Goal: Transaction & Acquisition: Purchase product/service

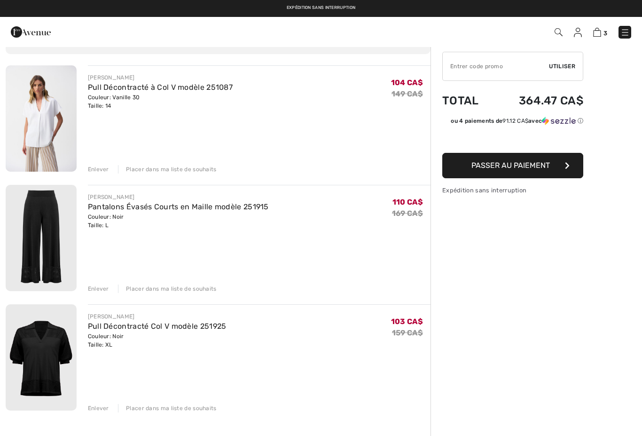
scroll to position [56, 0]
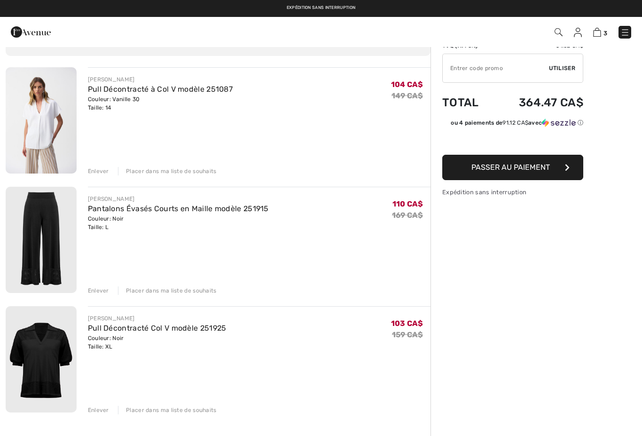
click at [91, 170] on div "Enlever" at bounding box center [98, 171] width 21 height 8
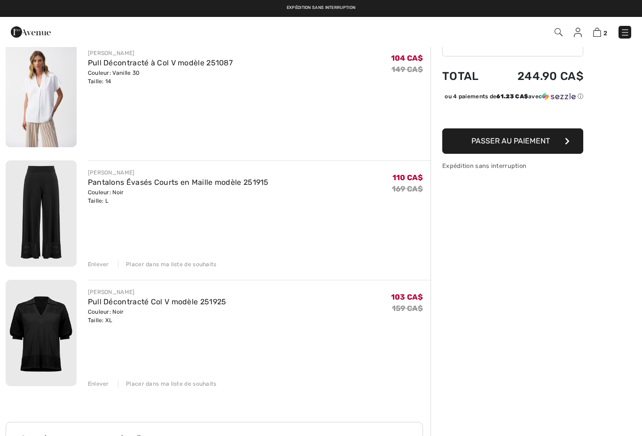
scroll to position [88, 0]
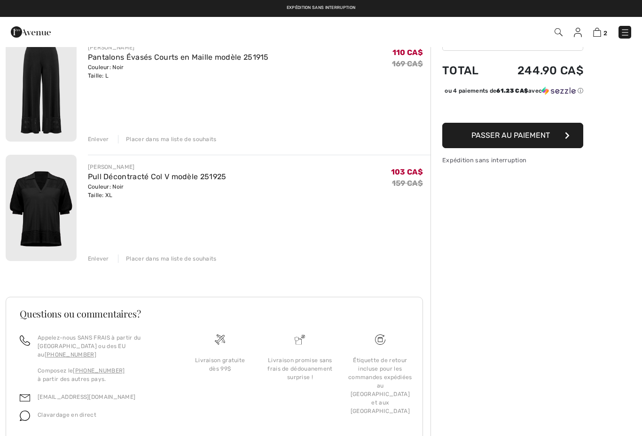
click at [93, 138] on div "Enlever" at bounding box center [98, 139] width 21 height 8
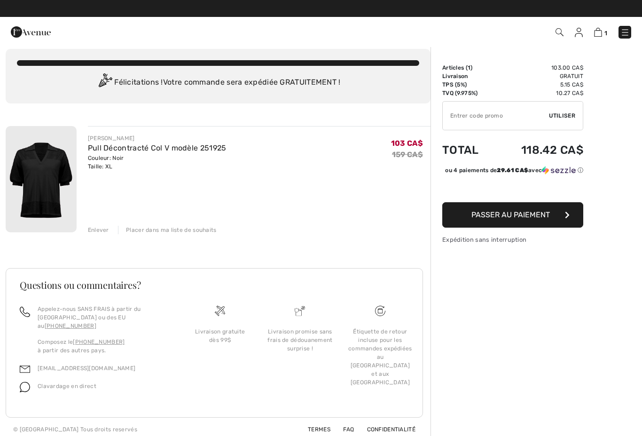
scroll to position [7, 0]
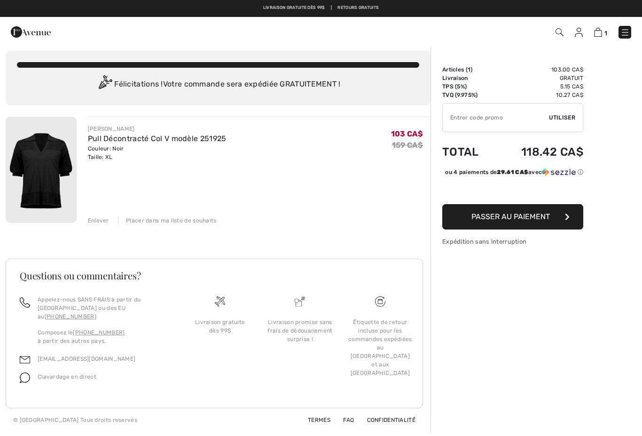
click at [88, 220] on div "Enlever" at bounding box center [98, 220] width 21 height 8
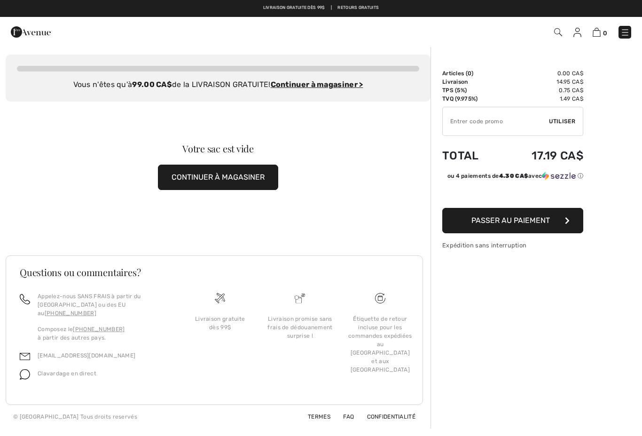
scroll to position [0, 0]
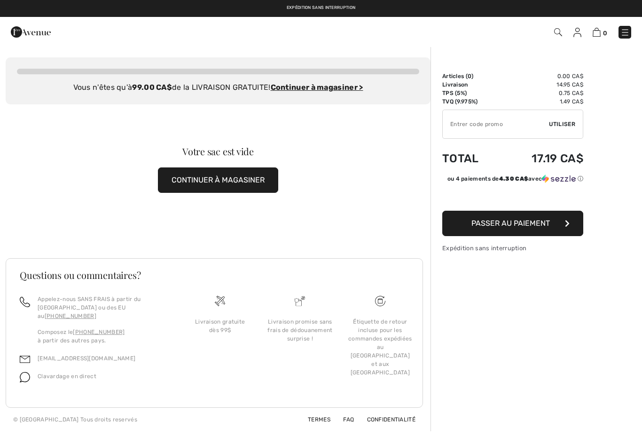
click at [559, 36] on img at bounding box center [558, 32] width 8 height 8
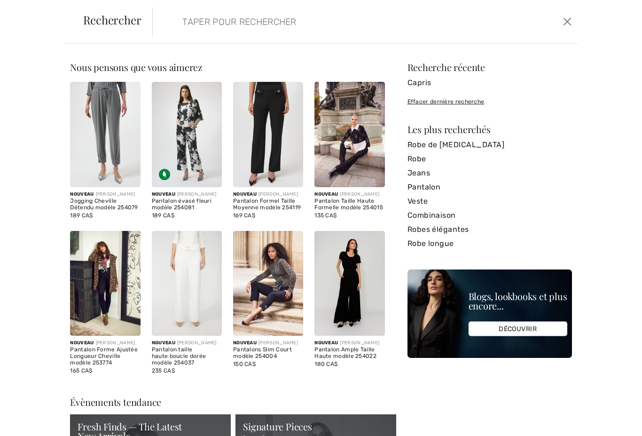
click at [335, 29] on input "search" at bounding box center [319, 22] width 289 height 28
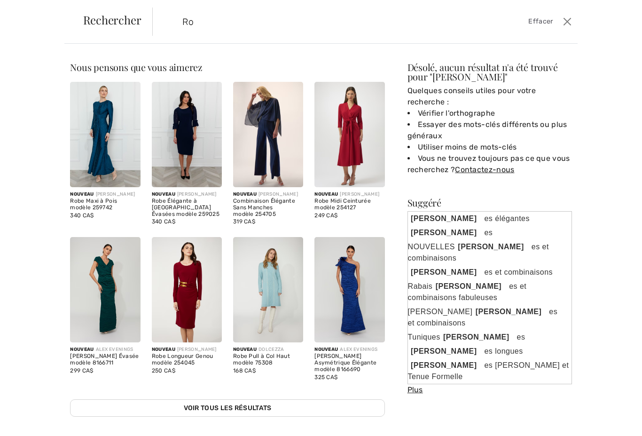
type input "R"
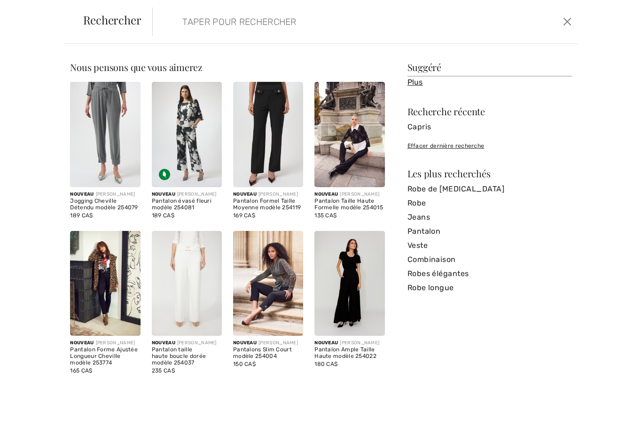
click at [102, 25] on span "Rechercher" at bounding box center [112, 19] width 58 height 11
click at [424, 202] on link "Robe" at bounding box center [490, 203] width 165 height 14
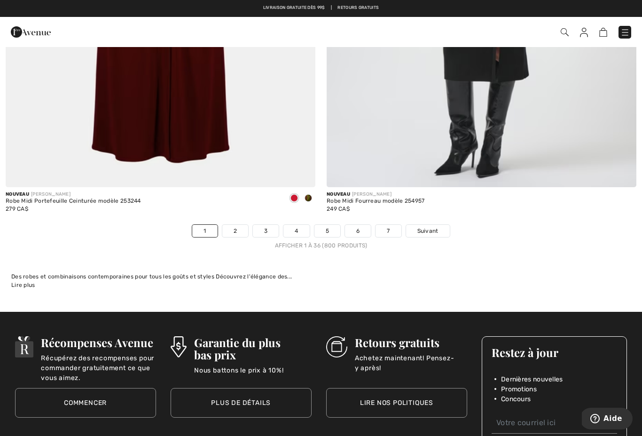
scroll to position [9127, 0]
click at [238, 226] on link "2" at bounding box center [235, 231] width 26 height 12
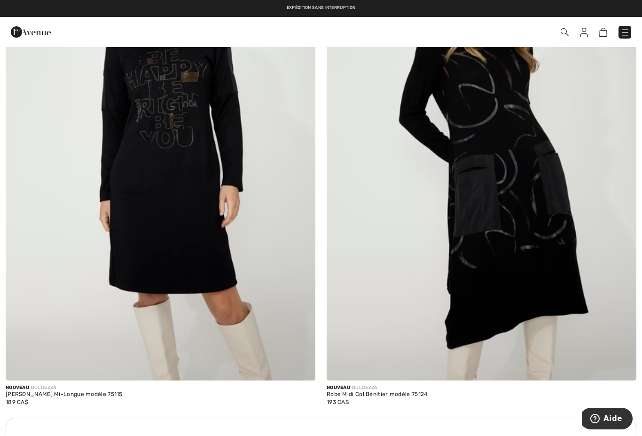
scroll to position [2714, 0]
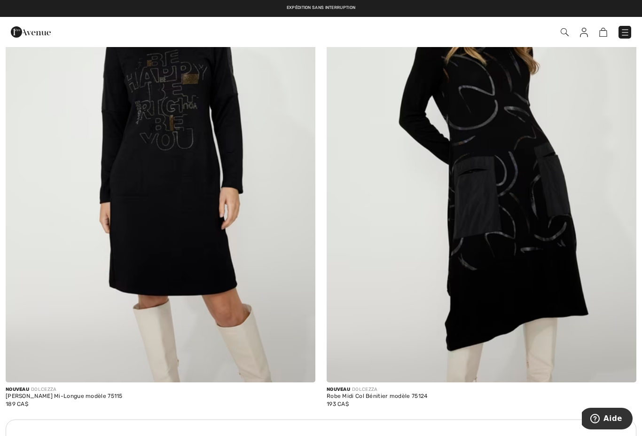
click at [585, 36] on img at bounding box center [584, 32] width 8 height 9
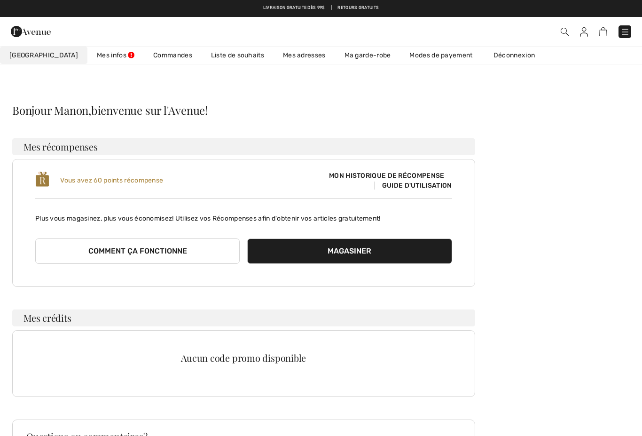
click at [29, 32] on img at bounding box center [31, 31] width 40 height 19
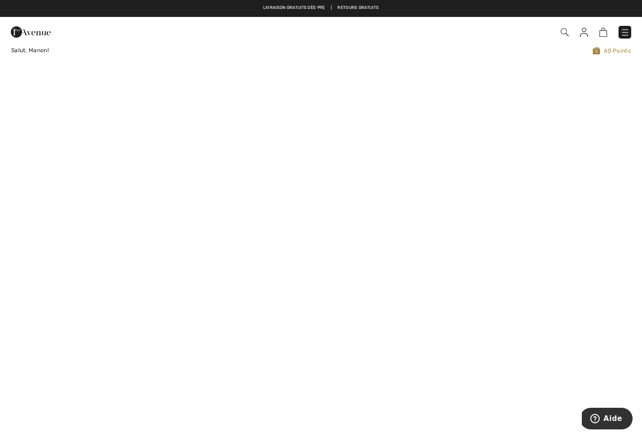
click at [20, 29] on img at bounding box center [31, 32] width 40 height 19
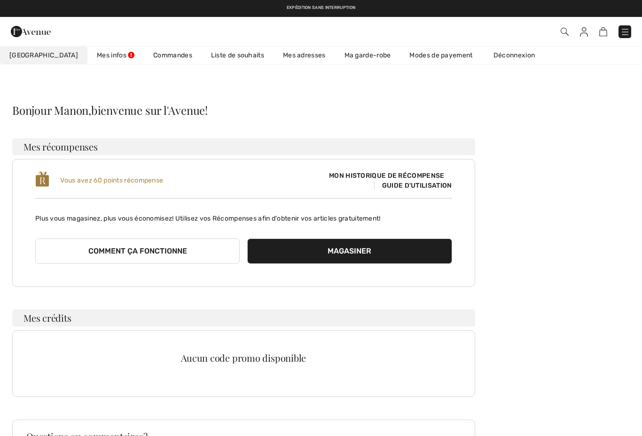
click at [27, 52] on span "Mon Avenue" at bounding box center [43, 55] width 69 height 10
click at [29, 28] on img at bounding box center [31, 31] width 40 height 19
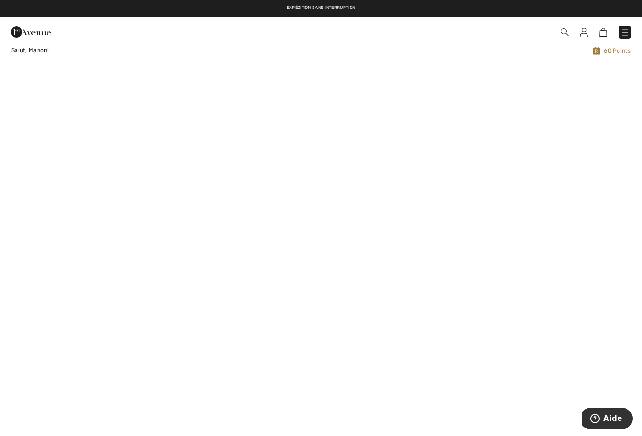
click at [32, 54] on div "Salut, Manon!" at bounding box center [136, 50] width 265 height 9
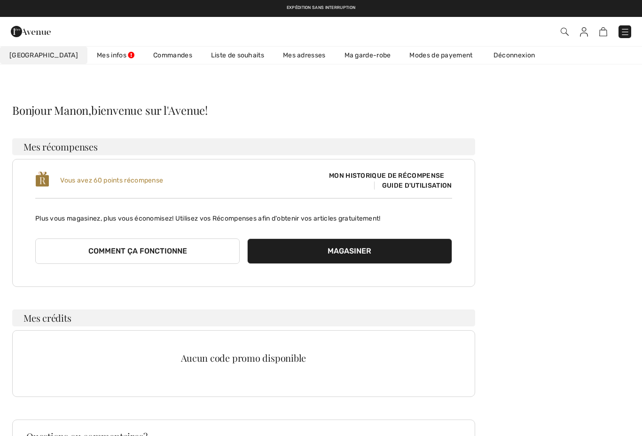
click at [602, 36] on img at bounding box center [604, 31] width 8 height 9
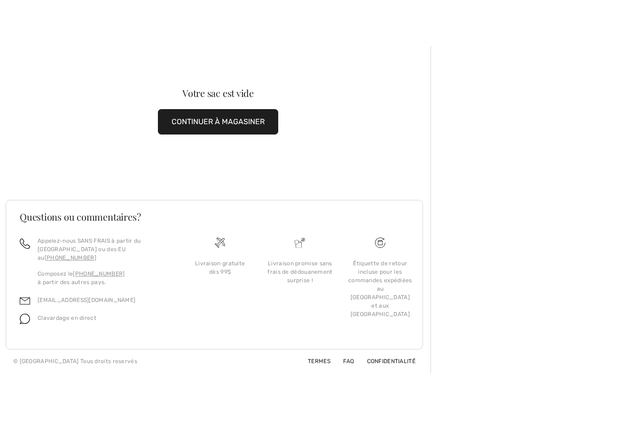
click at [565, 54] on div at bounding box center [537, 209] width 212 height 327
click at [539, 58] on div at bounding box center [537, 209] width 212 height 327
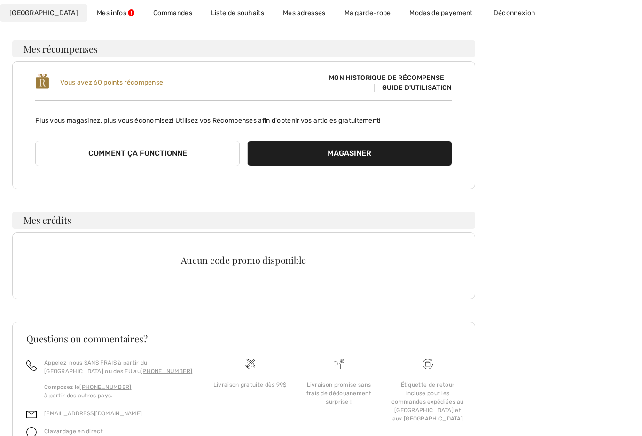
scroll to position [99, 0]
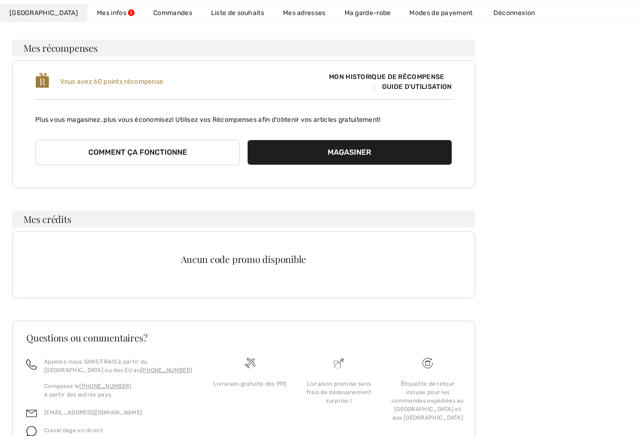
click at [348, 156] on button "Magasiner" at bounding box center [349, 152] width 205 height 25
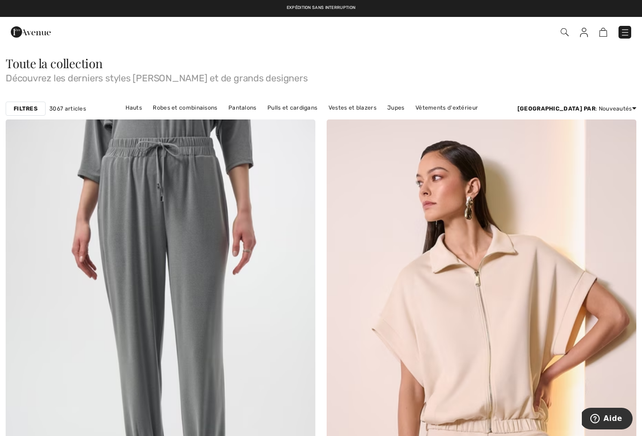
click at [219, 107] on link "Robes et combinaisons" at bounding box center [185, 108] width 74 height 12
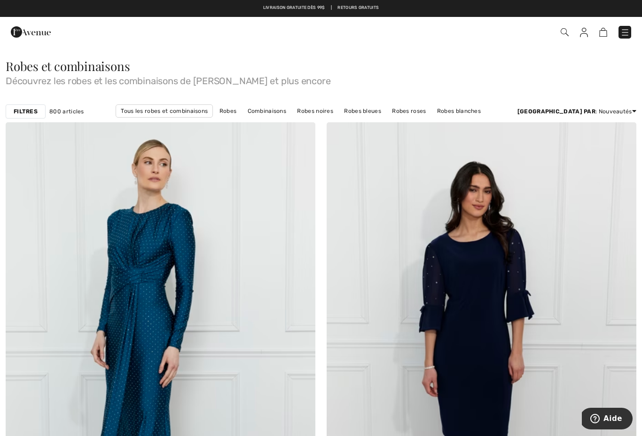
click at [308, 110] on link "Robes noires" at bounding box center [315, 111] width 46 height 12
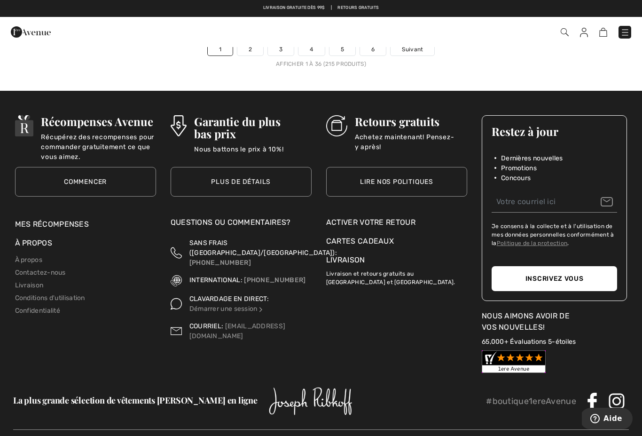
scroll to position [9295, 0]
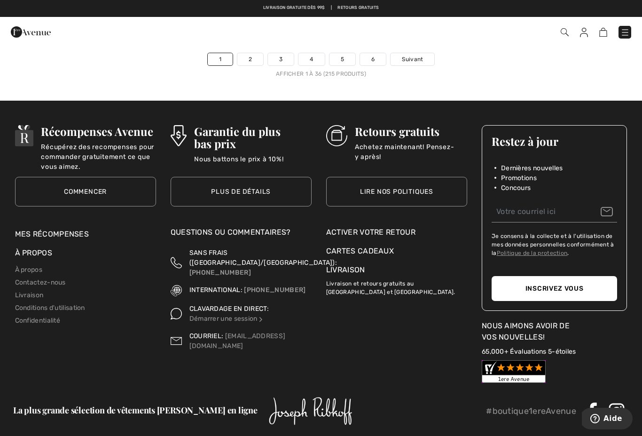
click at [251, 54] on link "2" at bounding box center [250, 59] width 26 height 12
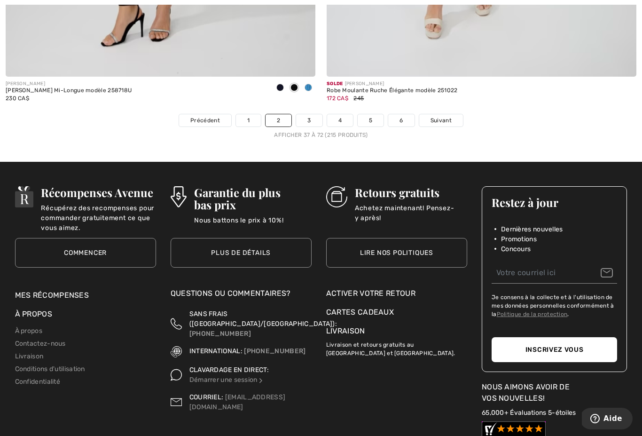
scroll to position [9221, 0]
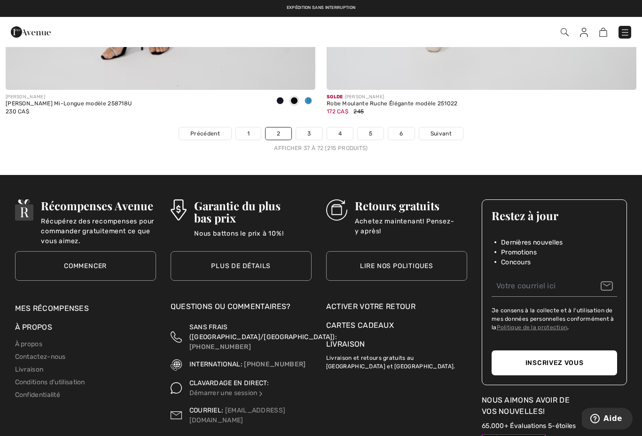
click at [310, 129] on link "3" at bounding box center [309, 133] width 26 height 12
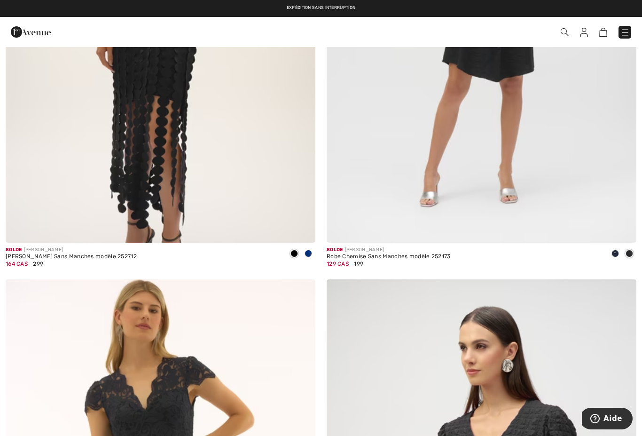
scroll to position [331, 0]
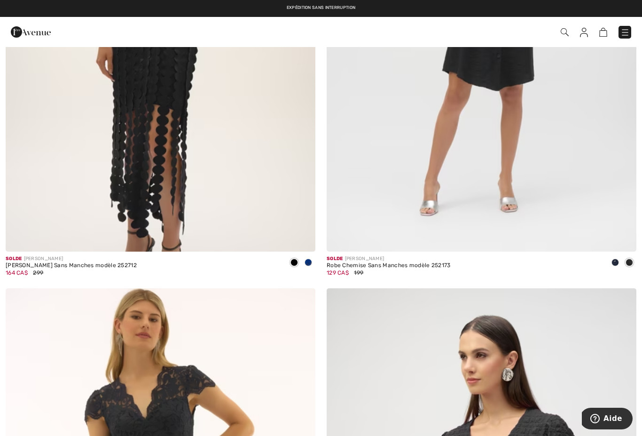
click at [535, 173] on img at bounding box center [482, 19] width 310 height 465
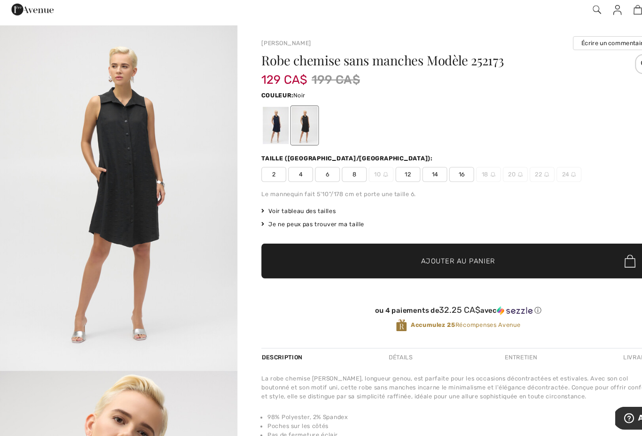
scroll to position [8, 0]
click at [404, 179] on div "Robe chemise sans manches Modèle 252173 129 CA$ 199 CA$ Couleur: Noir [GEOGRAPH…" at bounding box center [433, 213] width 372 height 278
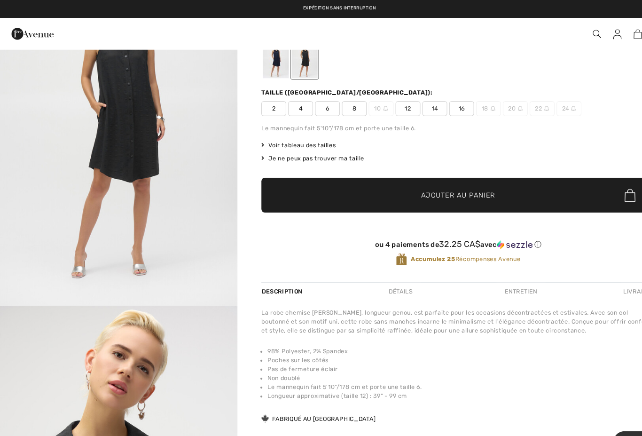
scroll to position [0, 0]
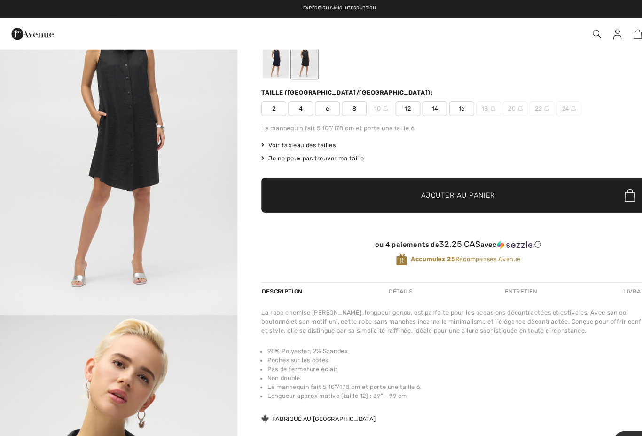
click at [412, 105] on span "14" at bounding box center [412, 102] width 24 height 14
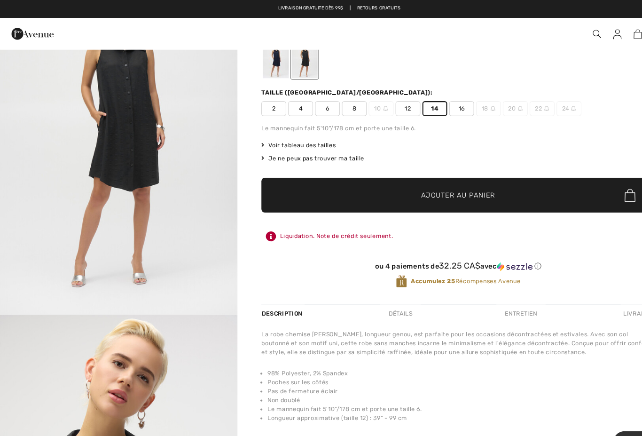
click at [418, 185] on span "Ajouter au panier" at bounding box center [434, 185] width 70 height 10
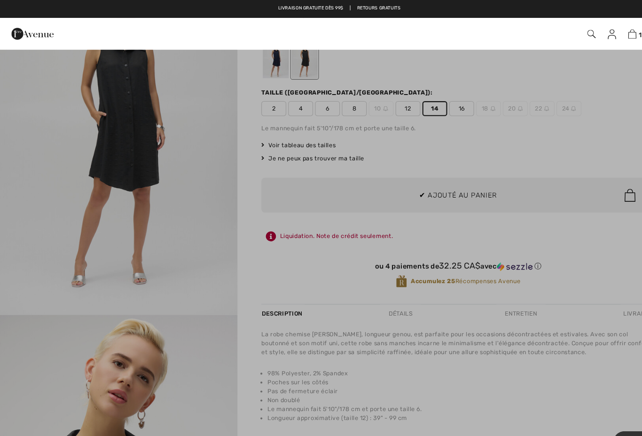
click at [65, 166] on div at bounding box center [321, 218] width 642 height 436
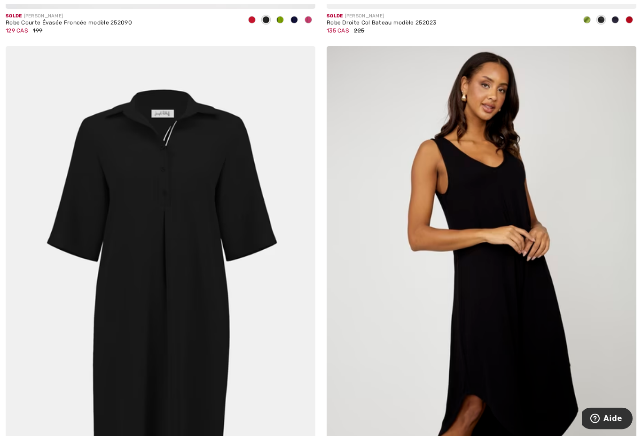
scroll to position [1577, 0]
click at [277, 344] on img at bounding box center [161, 278] width 310 height 465
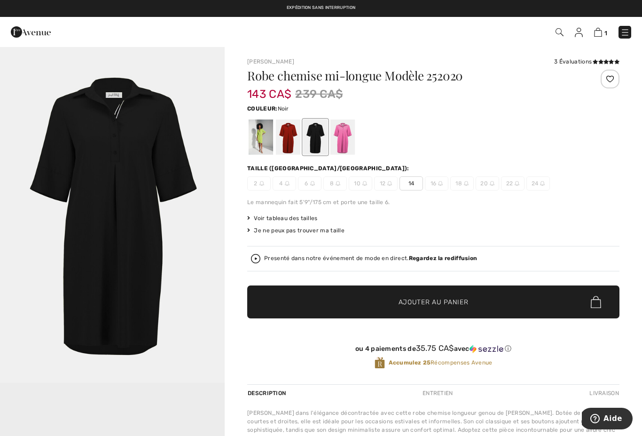
click at [400, 305] on span "Ajouter au panier" at bounding box center [434, 302] width 70 height 10
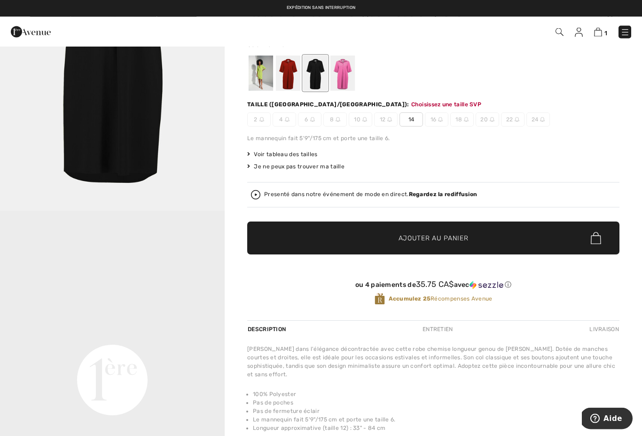
scroll to position [41, 0]
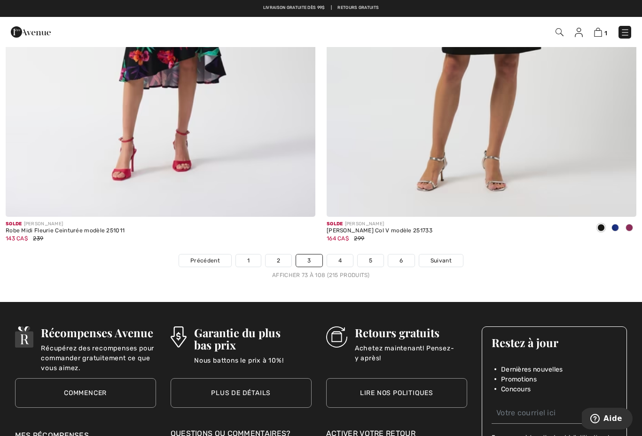
scroll to position [9093, 0]
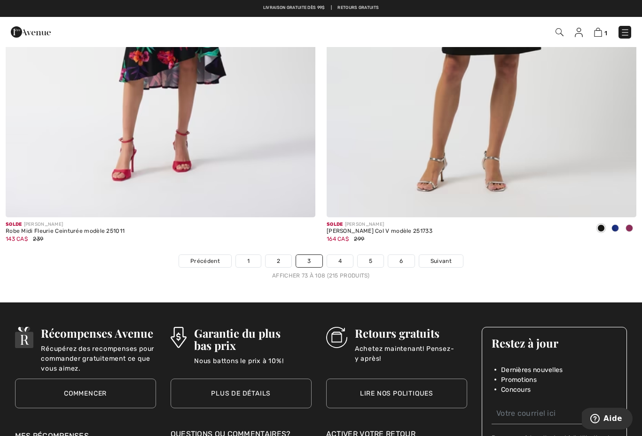
click at [345, 256] on link "4" at bounding box center [340, 261] width 26 height 12
click at [341, 256] on link "4" at bounding box center [340, 261] width 26 height 12
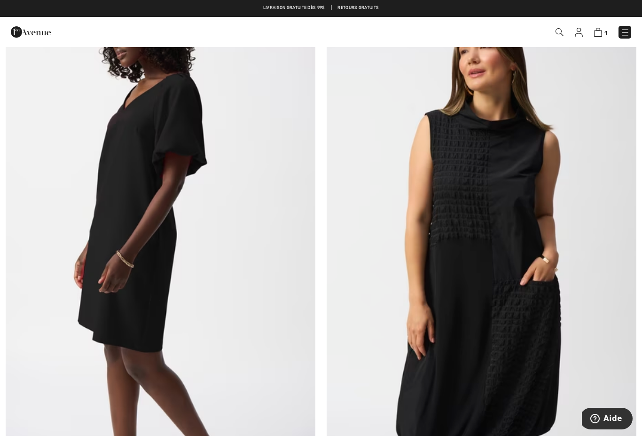
scroll to position [1110, 0]
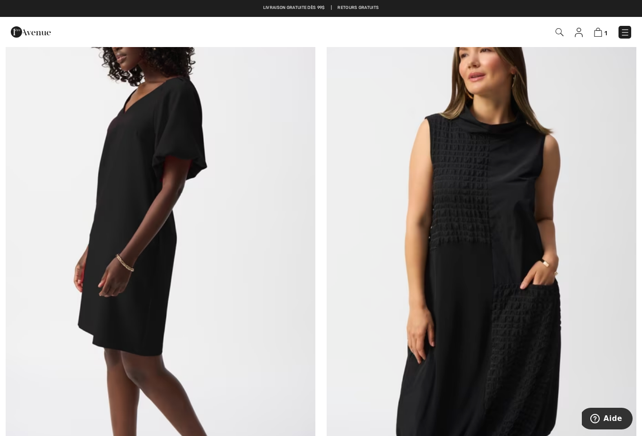
click at [561, 287] on img at bounding box center [482, 244] width 310 height 465
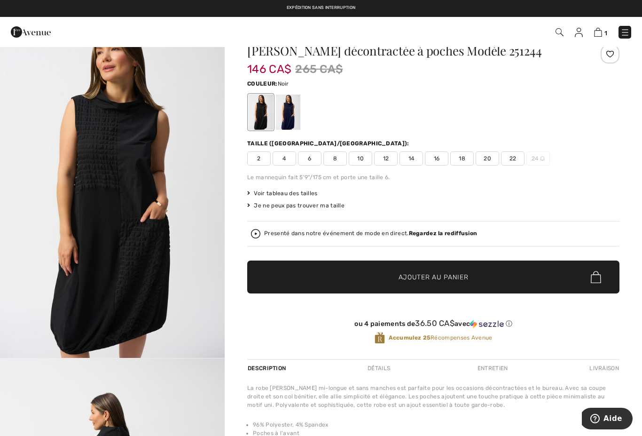
scroll to position [35, 0]
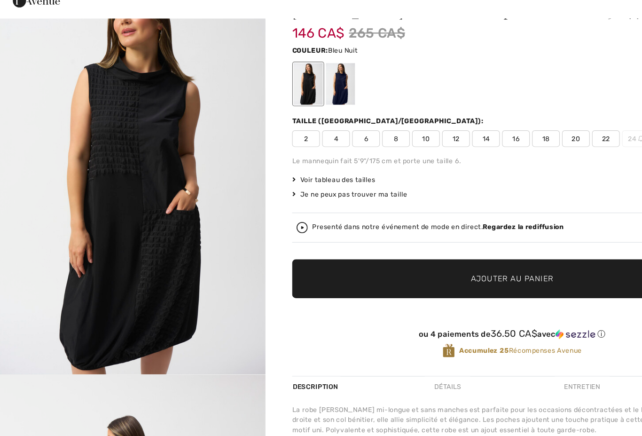
click at [297, 85] on div at bounding box center [288, 102] width 24 height 35
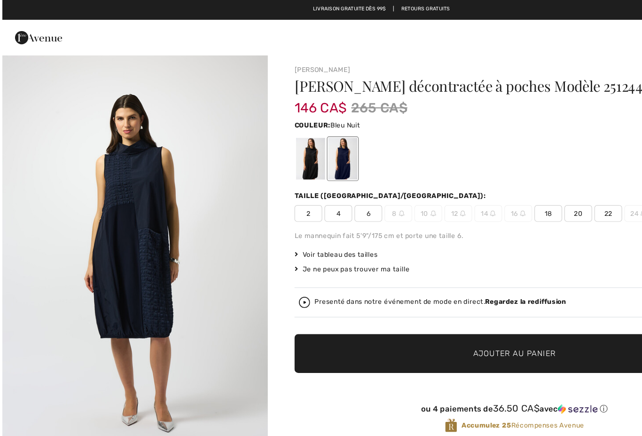
scroll to position [0, 0]
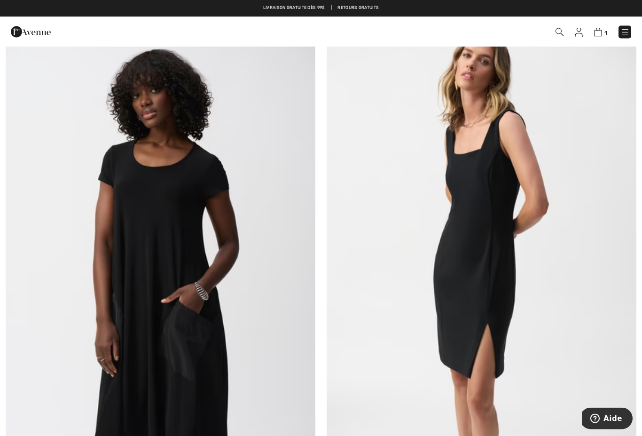
scroll to position [2088, 0]
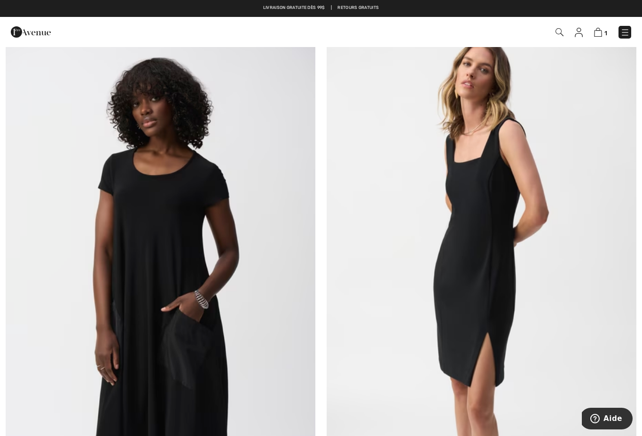
click at [602, 34] on img at bounding box center [598, 32] width 8 height 9
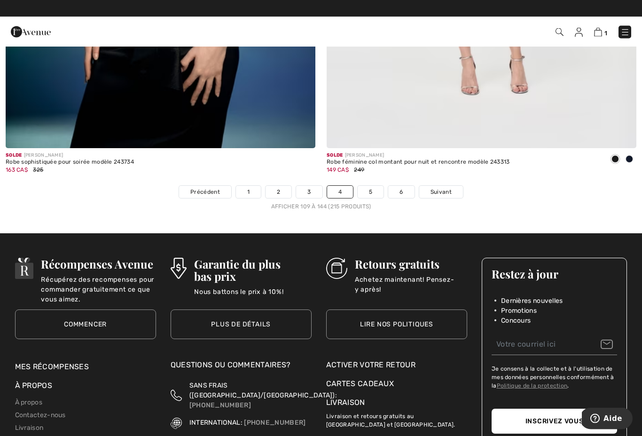
scroll to position [9152, 0]
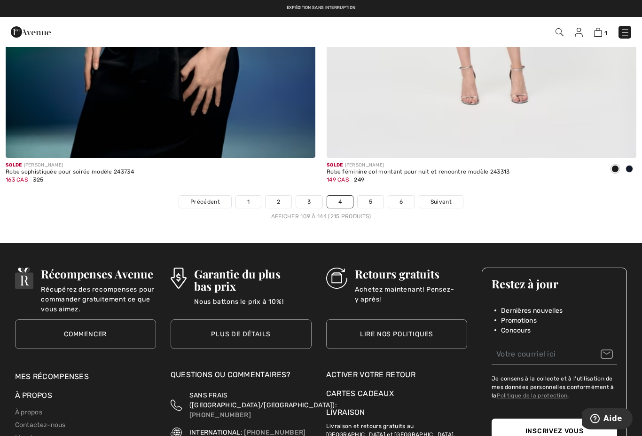
click at [315, 199] on link "3" at bounding box center [309, 202] width 26 height 12
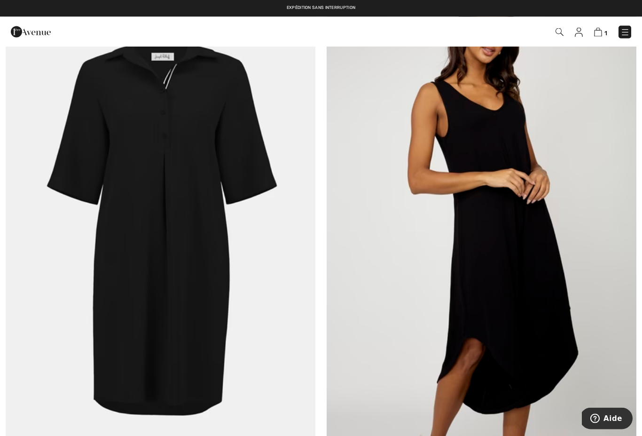
scroll to position [1627, 0]
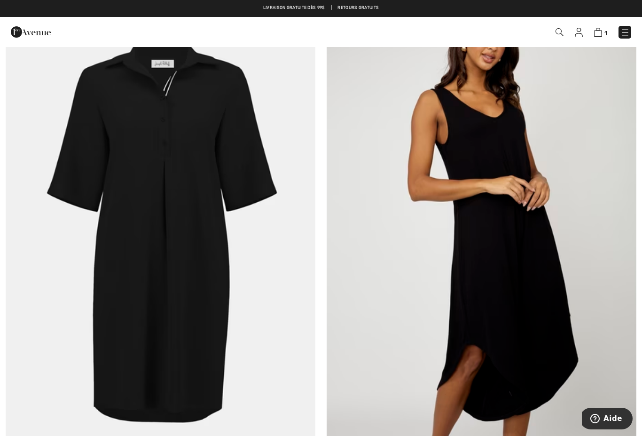
click at [258, 312] on img at bounding box center [161, 228] width 310 height 465
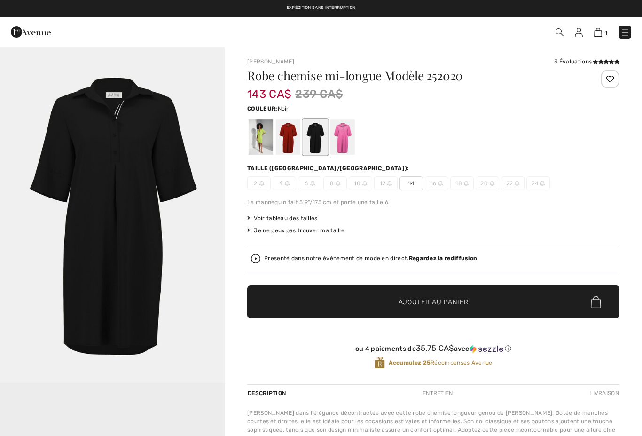
checkbox input "true"
click at [415, 301] on span "Ajouter au panier" at bounding box center [434, 302] width 70 height 10
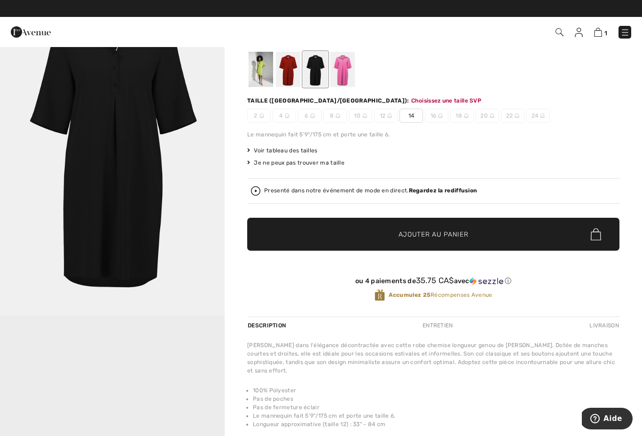
scroll to position [60, 0]
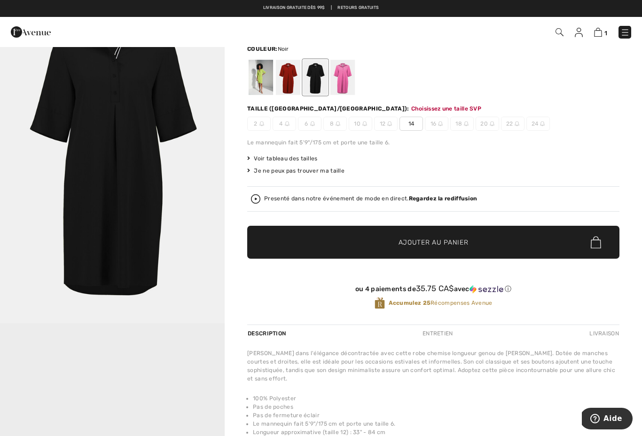
click at [414, 126] on span "14" at bounding box center [412, 124] width 24 height 14
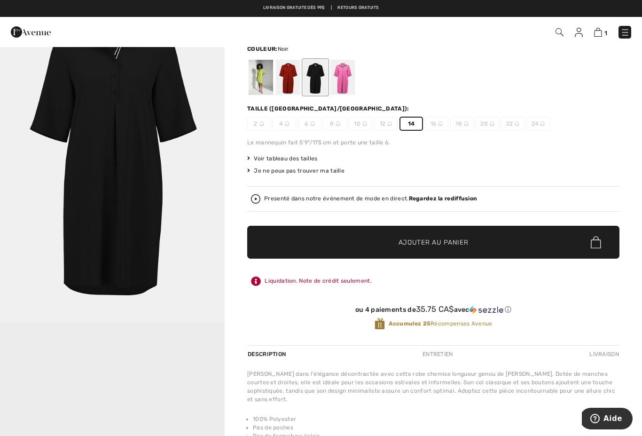
click at [385, 245] on span "✔ Ajouté au panier" at bounding box center [420, 242] width 74 height 10
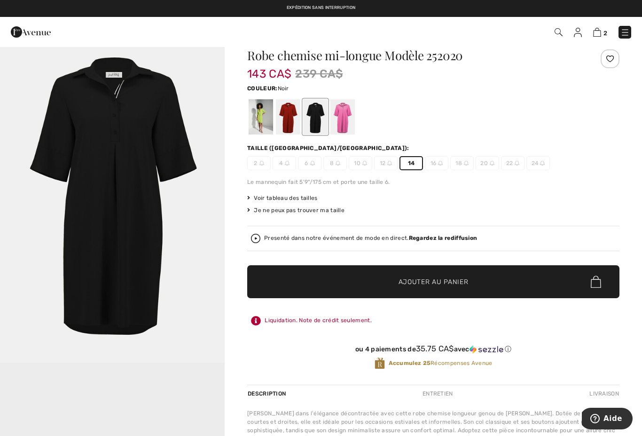
scroll to position [0, 0]
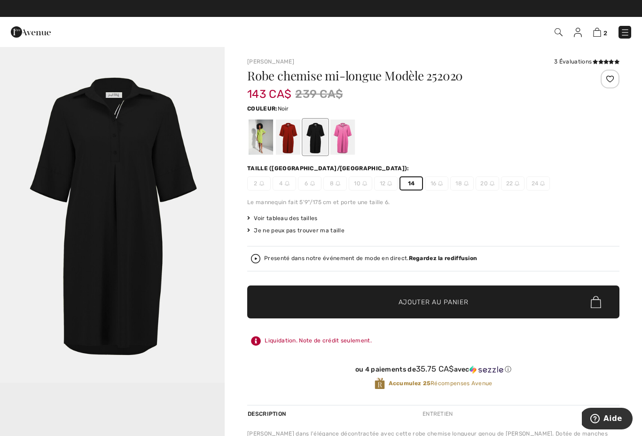
click at [601, 32] on img at bounding box center [597, 32] width 8 height 9
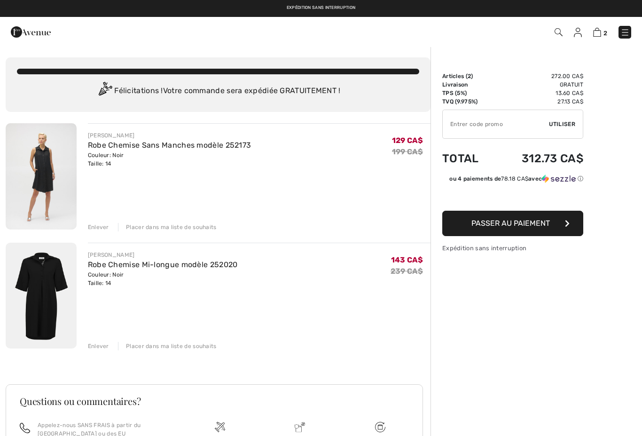
click at [475, 128] on input "TEXT" at bounding box center [496, 124] width 106 height 28
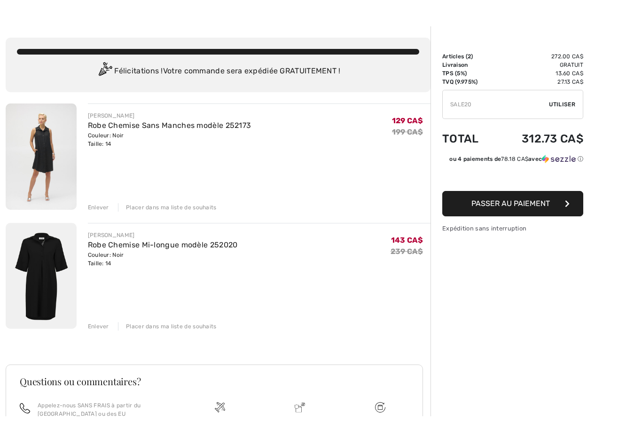
click at [564, 120] on span "Utiliser" at bounding box center [562, 124] width 26 height 8
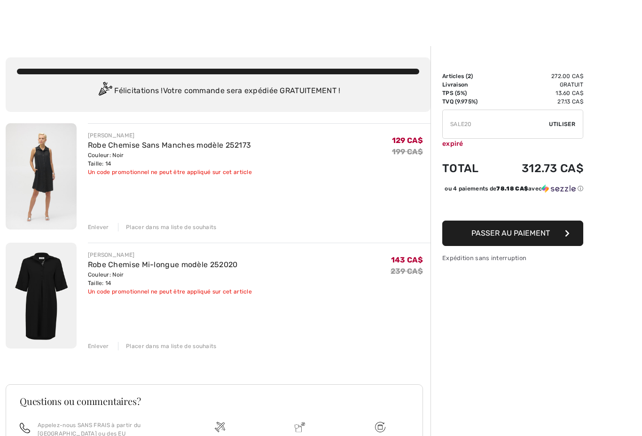
click at [492, 124] on input "TEXT" at bounding box center [496, 124] width 106 height 28
type input "S"
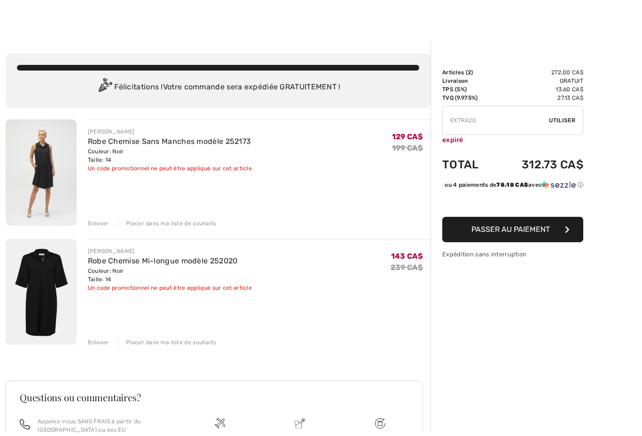
type input "EXTRA20"
click at [565, 126] on div "✔ Utiliser Enlever" at bounding box center [513, 124] width 141 height 29
click at [557, 125] on div "✔ Utiliser Enlever" at bounding box center [513, 120] width 141 height 29
click at [567, 123] on span "Utiliser" at bounding box center [562, 120] width 26 height 8
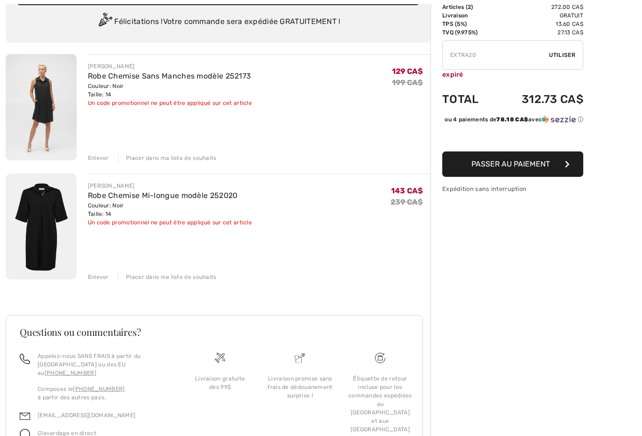
scroll to position [70, 0]
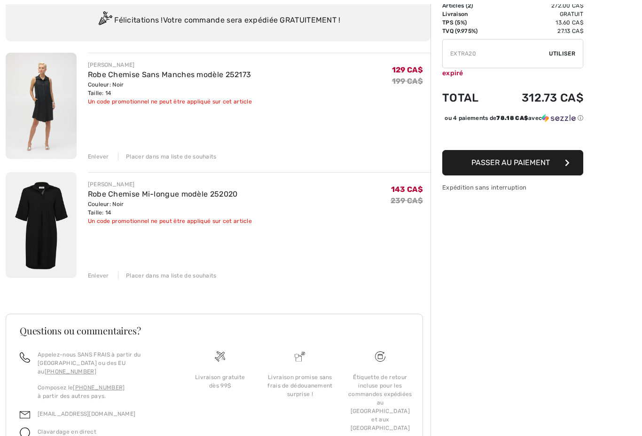
click at [182, 277] on div "Placer dans ma liste de souhaits" at bounding box center [167, 276] width 99 height 8
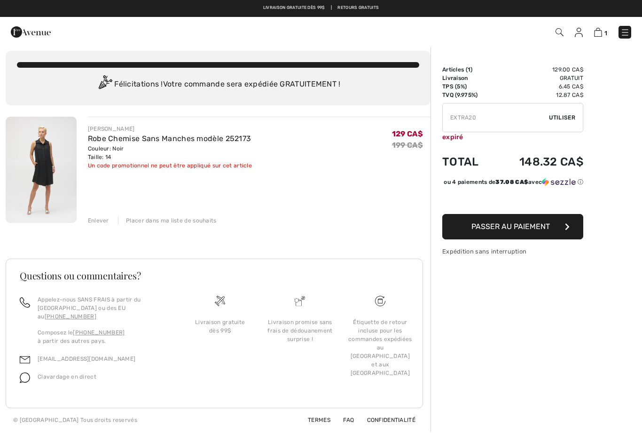
click at [189, 217] on div "Placer dans ma liste de souhaits" at bounding box center [167, 220] width 99 height 8
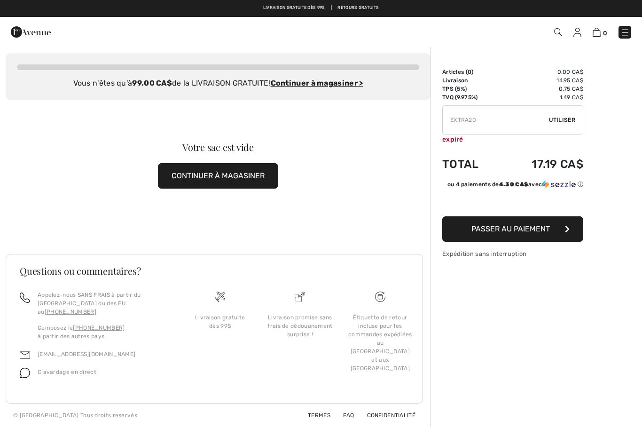
scroll to position [0, 0]
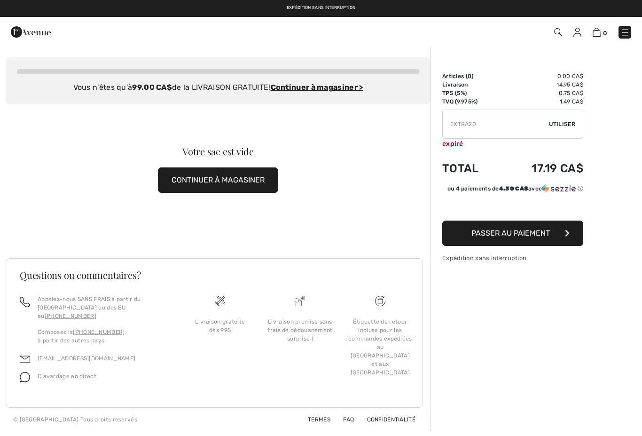
click at [627, 34] on img at bounding box center [625, 32] width 9 height 9
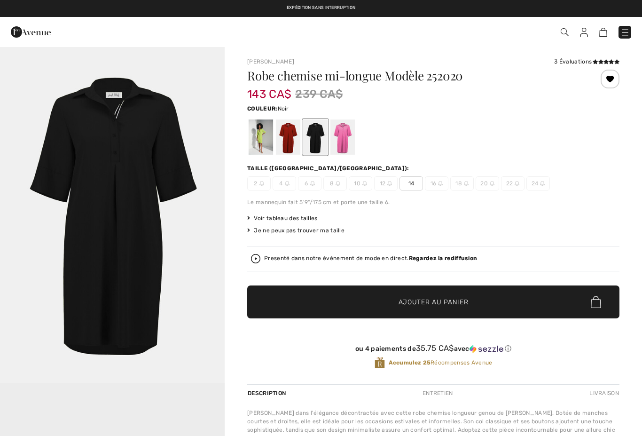
checkbox input "true"
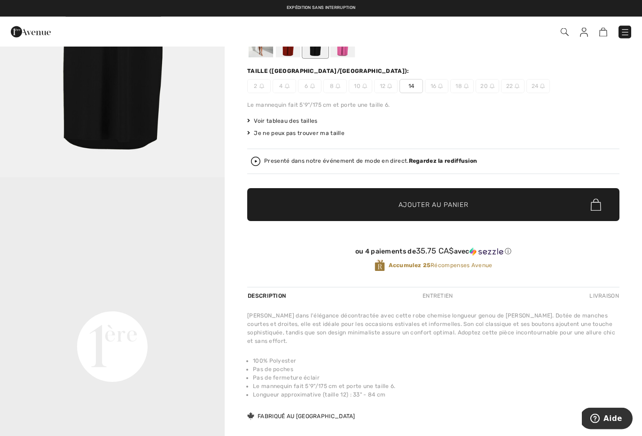
scroll to position [84, 0]
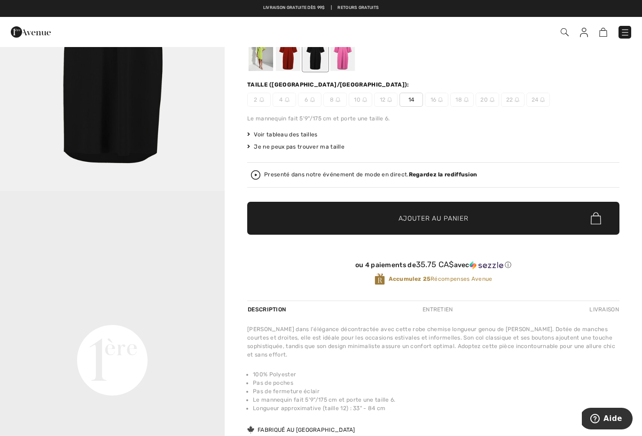
click at [581, 40] on div "Commander" at bounding box center [454, 32] width 371 height 19
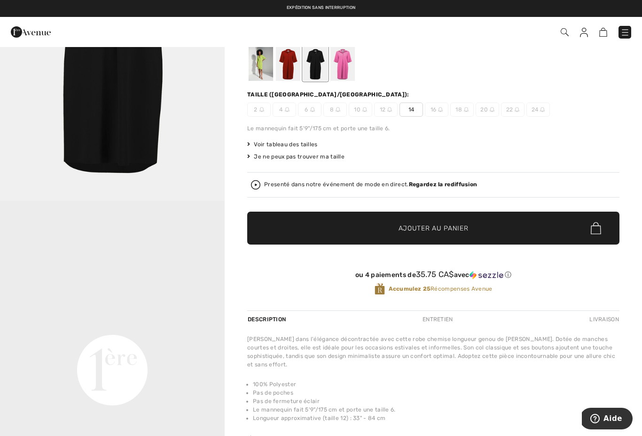
scroll to position [74, 0]
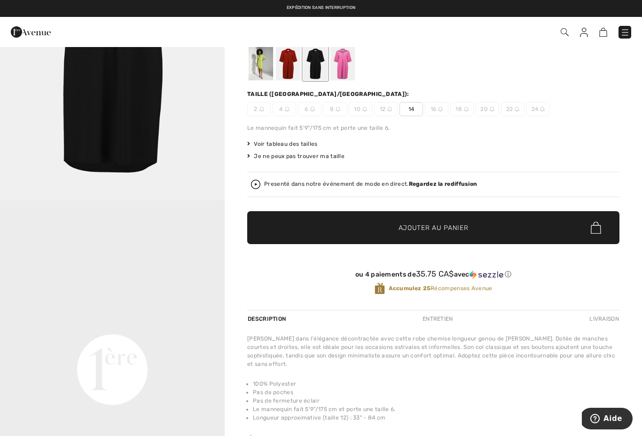
click at [436, 228] on span "Ajouter au panier" at bounding box center [434, 228] width 70 height 10
click at [580, 37] on img at bounding box center [579, 32] width 8 height 9
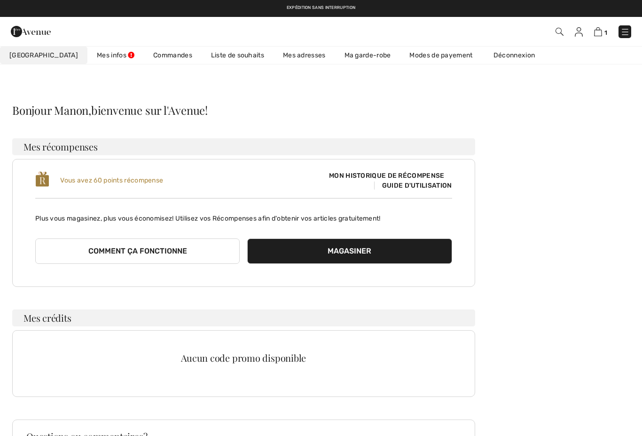
click at [625, 31] on img at bounding box center [625, 31] width 9 height 9
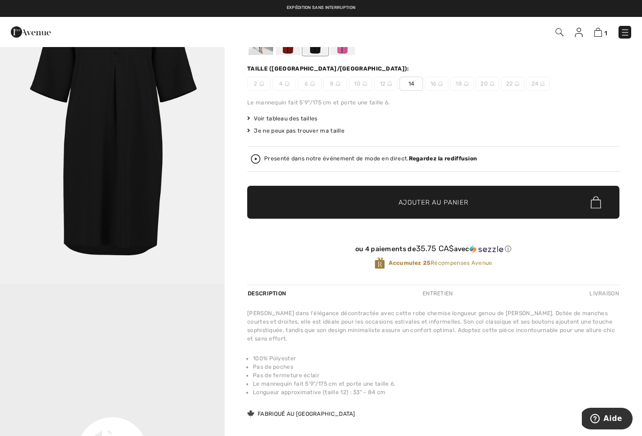
click at [600, 35] on img at bounding box center [598, 32] width 8 height 9
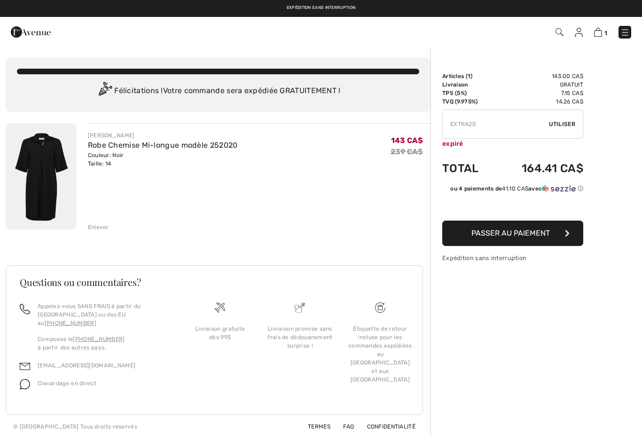
click at [580, 37] on img at bounding box center [579, 32] width 8 height 9
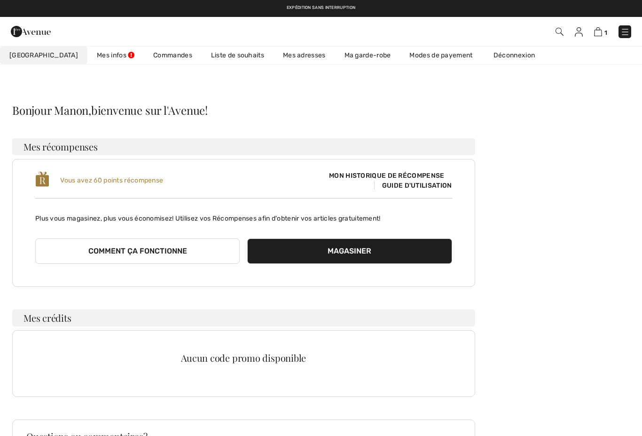
click at [210, 63] on link "Liste de souhaits" at bounding box center [238, 55] width 72 height 17
